Goal: Transaction & Acquisition: Subscribe to service/newsletter

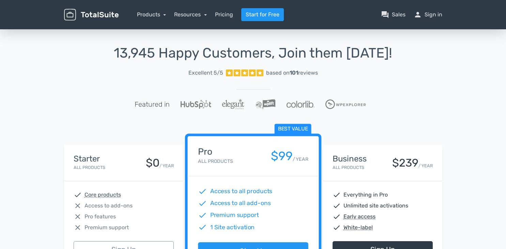
scroll to position [163, 0]
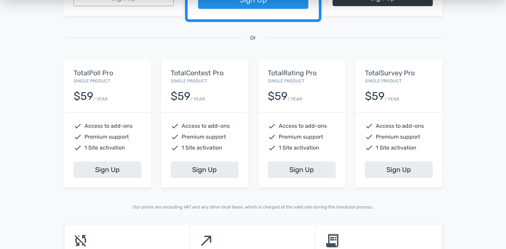
scroll to position [252, 0]
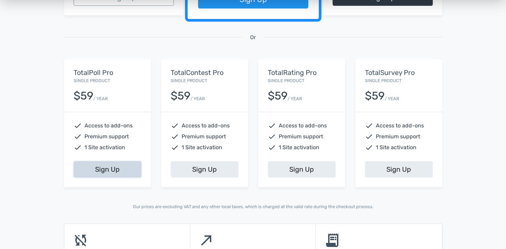
click at [89, 171] on link "Sign Up" at bounding box center [108, 169] width 68 height 16
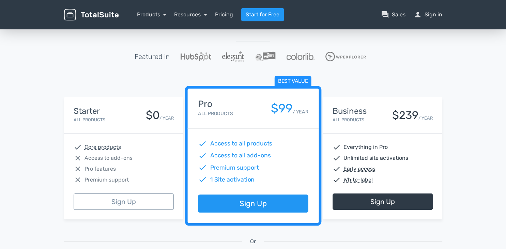
scroll to position [36, 0]
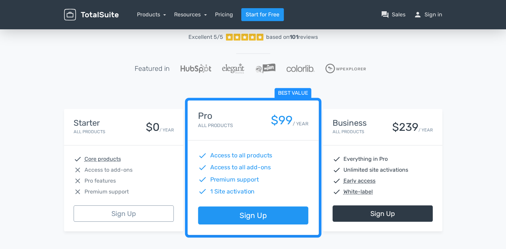
click at [20, 160] on div "13,945 Happy Customers, Join them Today! Excellent 5/5 based on 101 reviews Fea…" at bounding box center [253, 216] width 506 height 448
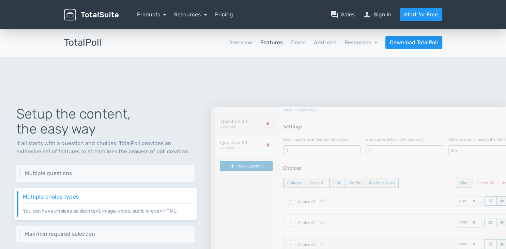
click at [37, 54] on div "TotalPoll apps Overview Features Demo Add-ons Resources school Documentation ar…" at bounding box center [253, 43] width 506 height 30
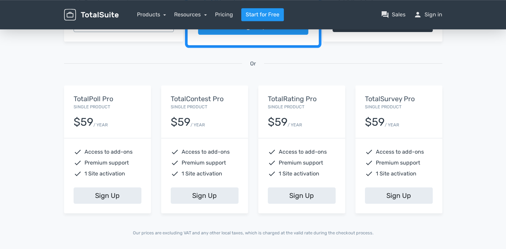
scroll to position [252, 0]
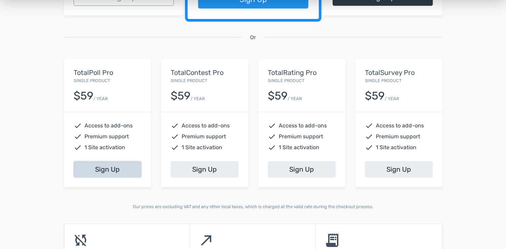
click at [100, 173] on link "Sign Up" at bounding box center [108, 169] width 68 height 16
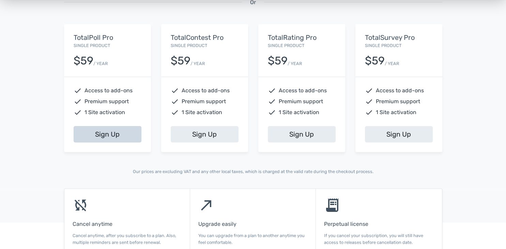
scroll to position [288, 0]
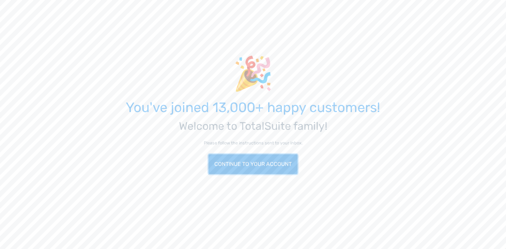
click at [248, 162] on link "Continue to your account" at bounding box center [253, 164] width 89 height 20
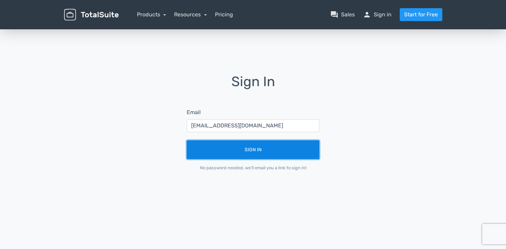
click at [249, 149] on button "Sign In" at bounding box center [253, 150] width 133 height 19
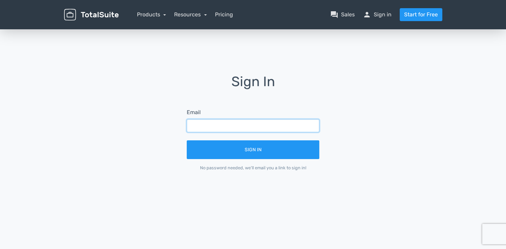
click at [193, 128] on input "text" at bounding box center [253, 125] width 133 height 13
type input "[EMAIL_ADDRESS][DOMAIN_NAME]"
